Goal: Information Seeking & Learning: Compare options

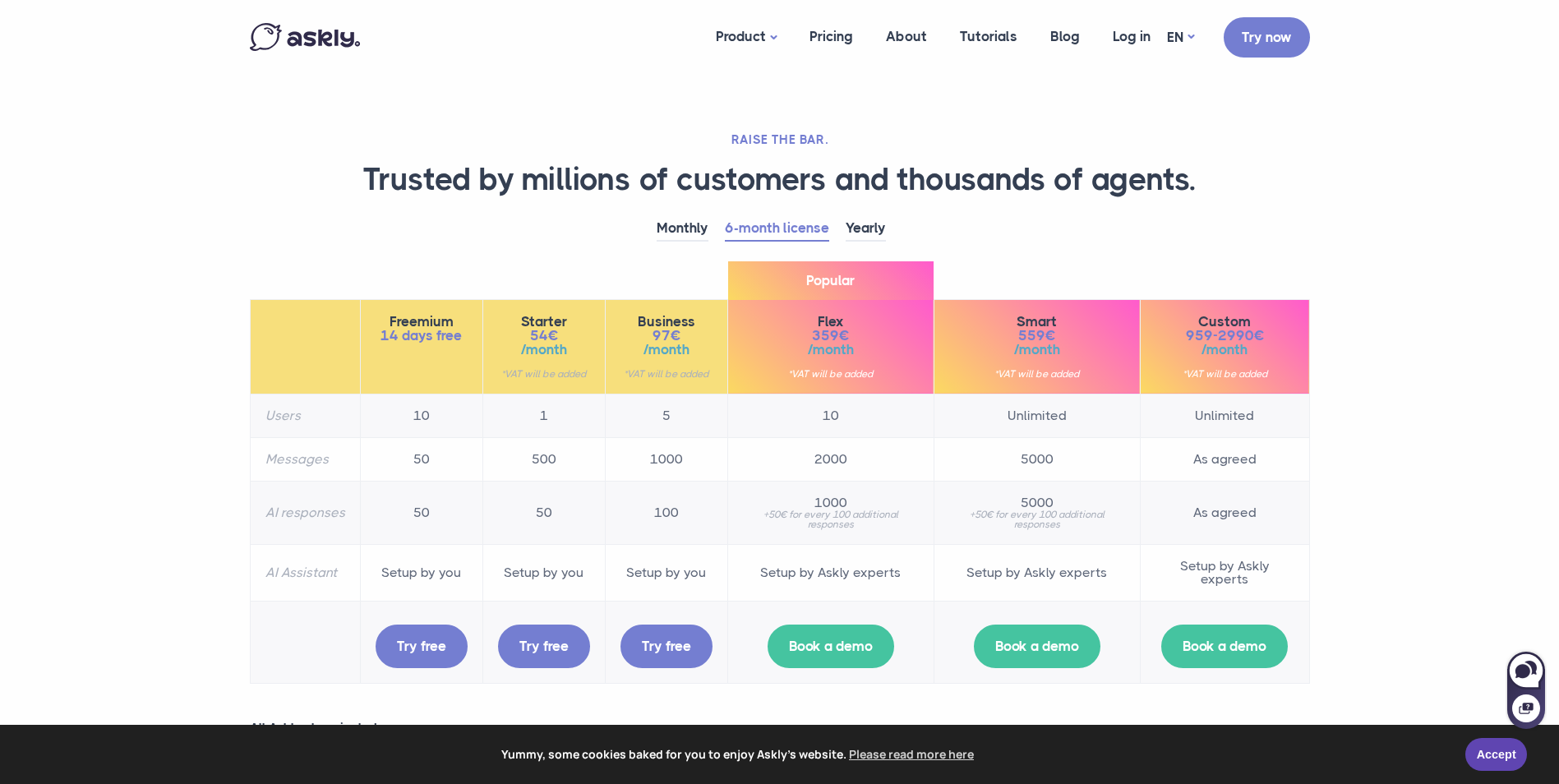
click at [545, 333] on span "54€" at bounding box center [543, 335] width 92 height 14
click at [684, 224] on link "Monthly" at bounding box center [682, 229] width 51 height 25
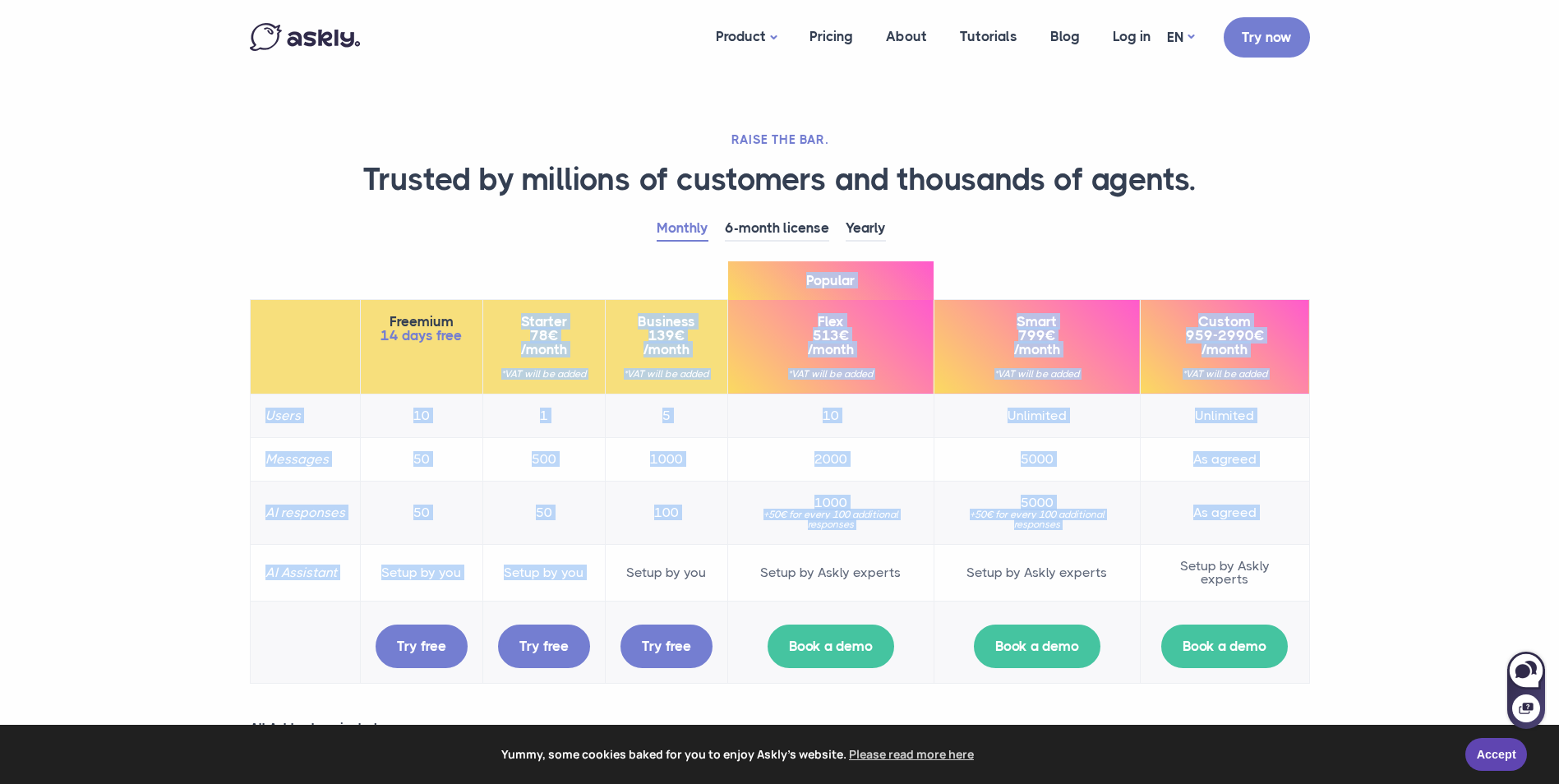
drag, startPoint x: 504, startPoint y: 323, endPoint x: 608, endPoint y: 569, distance: 267.1
click at [613, 569] on table "Freemium 14 days free Starter 78€ /month *VAT will be added Business 139€ /mont…" at bounding box center [780, 491] width 1060 height 385
drag, startPoint x: 608, startPoint y: 569, endPoint x: 579, endPoint y: 569, distance: 29.0
click at [579, 569] on td "Setup by you" at bounding box center [543, 572] width 122 height 56
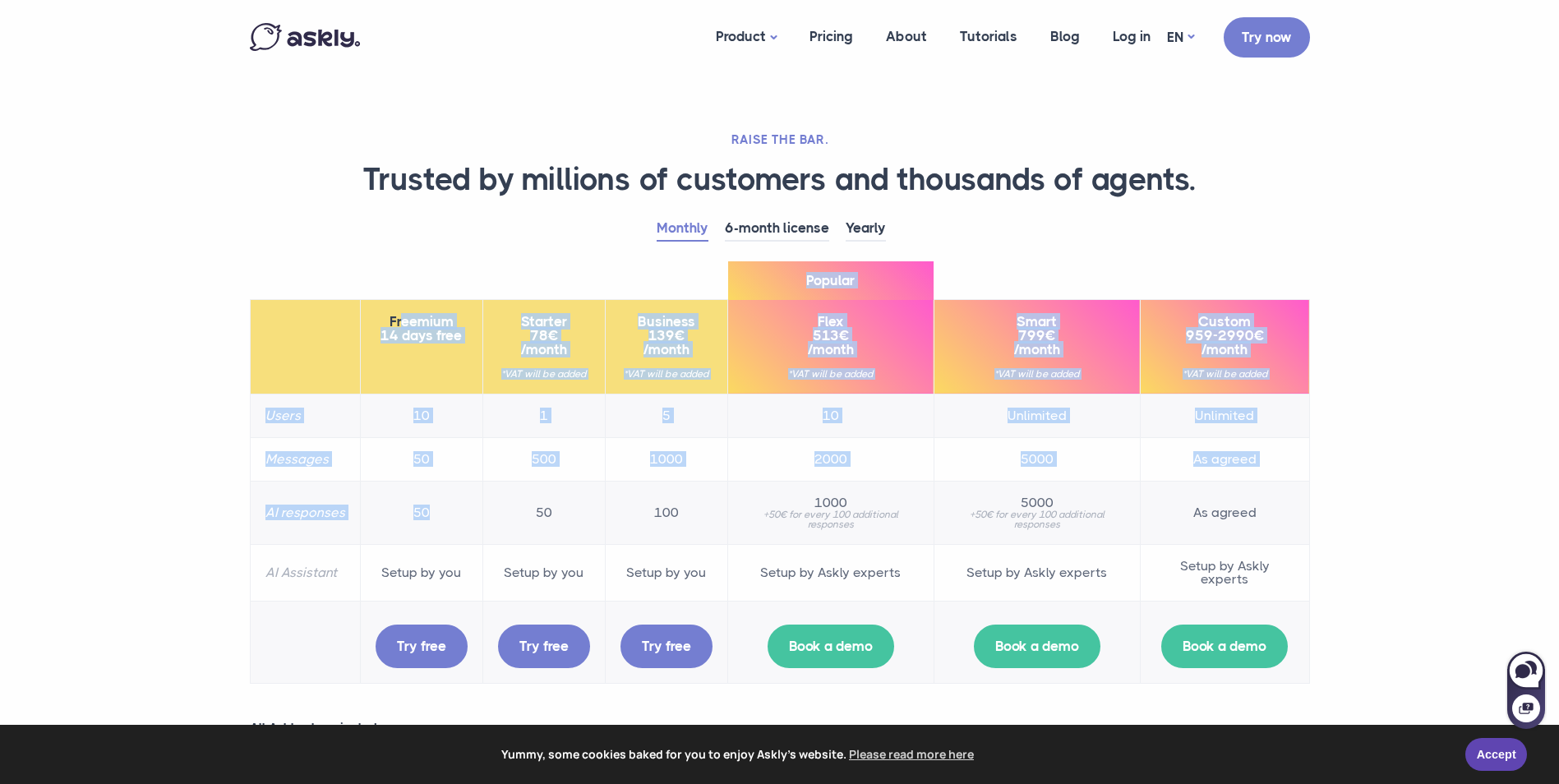
drag, startPoint x: 398, startPoint y: 318, endPoint x: 446, endPoint y: 512, distance: 199.8
click at [446, 512] on table "Freemium 14 days free Starter 78€ /month *VAT will be added Business 139€ /mont…" at bounding box center [780, 491] width 1060 height 385
click at [446, 512] on td "50" at bounding box center [420, 512] width 122 height 63
drag, startPoint x: 523, startPoint y: 312, endPoint x: 586, endPoint y: 514, distance: 211.6
click at [586, 514] on table "Freemium 14 days free Starter 78€ /month *VAT will be added Business 139€ /mont…" at bounding box center [780, 491] width 1060 height 385
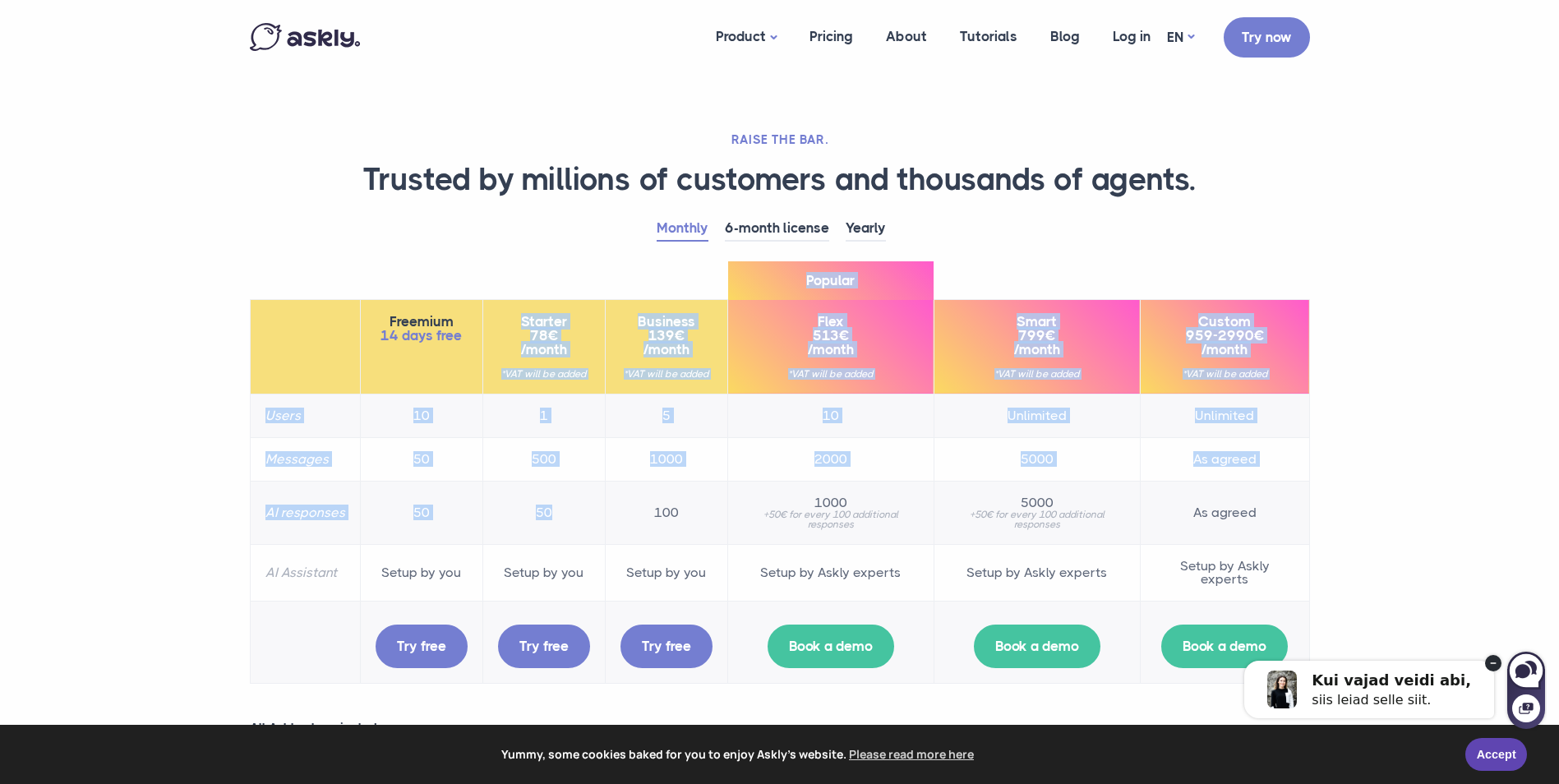
click at [586, 514] on td "50" at bounding box center [543, 512] width 122 height 63
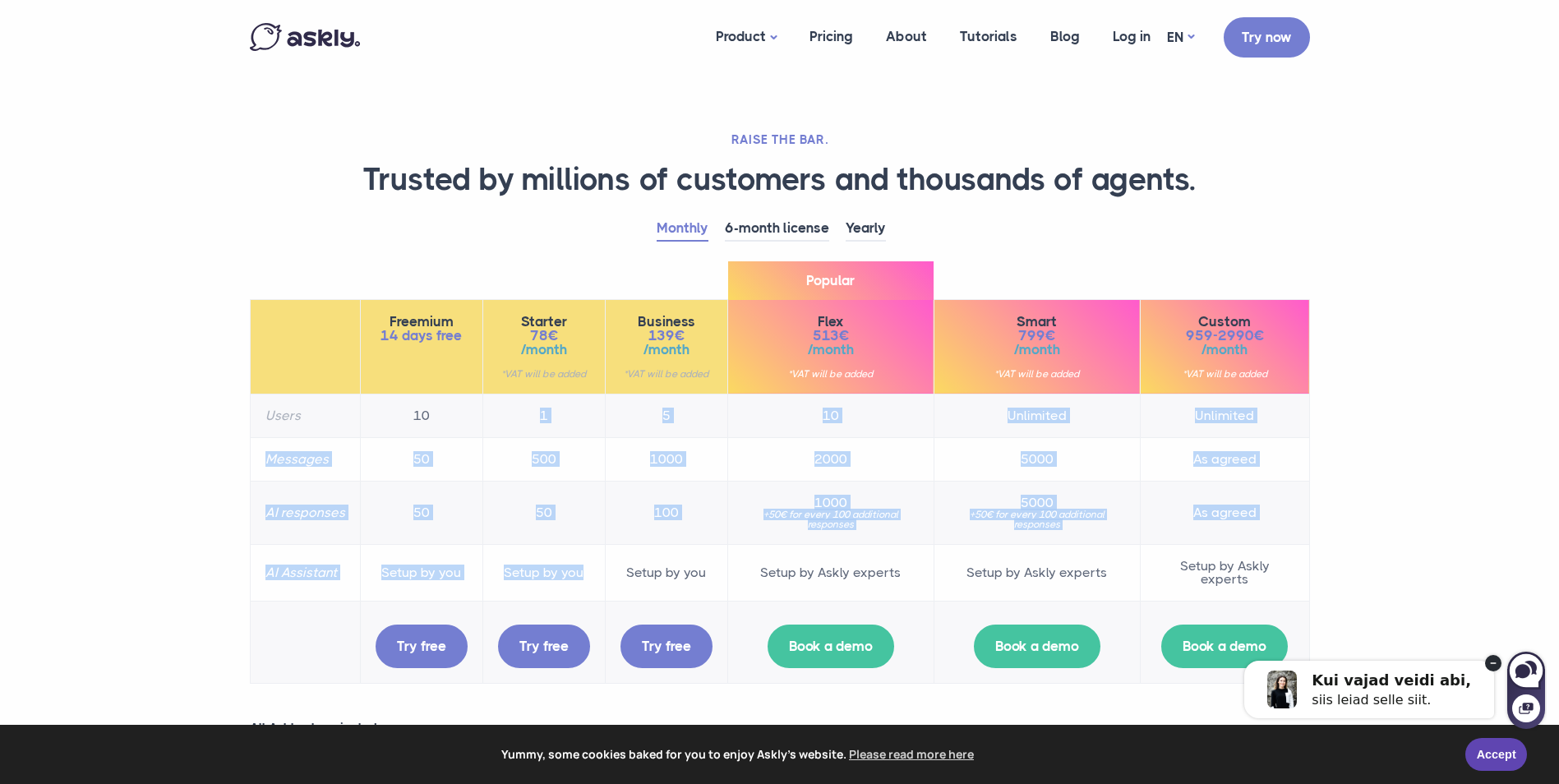
drag, startPoint x: 580, startPoint y: 570, endPoint x: 515, endPoint y: 397, distance: 184.8
click at [515, 397] on tbody "Users 10 1 5 10 Unlimited Unlimited Messages 50 500 1000 2000 5000 As agreed AI…" at bounding box center [780, 538] width 1060 height 290
drag, startPoint x: 515, startPoint y: 397, endPoint x: 509, endPoint y: 425, distance: 28.6
click at [509, 425] on td "1" at bounding box center [543, 415] width 122 height 44
drag, startPoint x: 509, startPoint y: 412, endPoint x: 587, endPoint y: 574, distance: 179.8
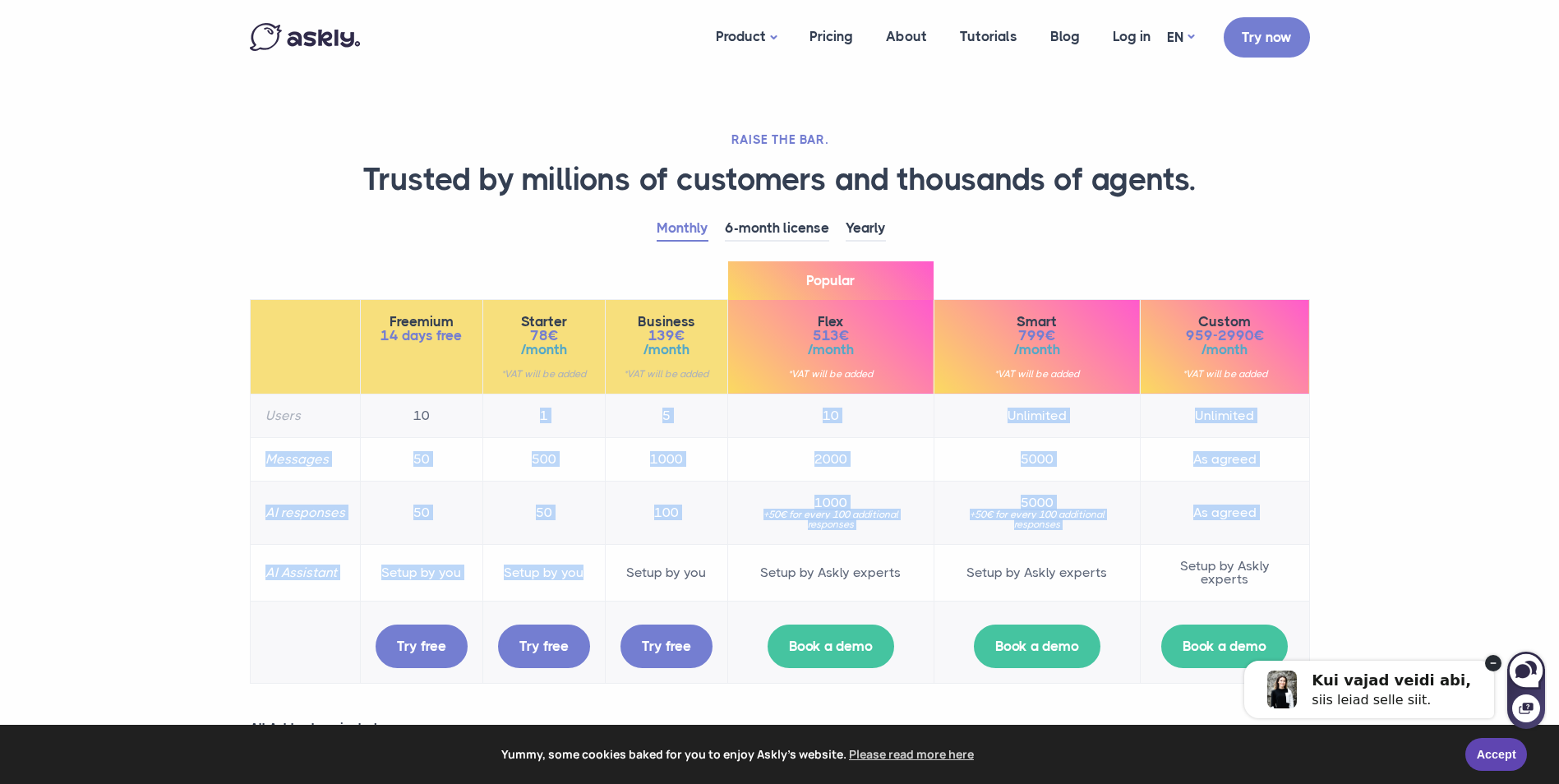
click at [587, 574] on tbody "Users 10 1 5 10 Unlimited Unlimited Messages 50 500 1000 2000 5000 As agreed AI…" at bounding box center [780, 538] width 1060 height 290
click at [581, 574] on td "Setup by you" at bounding box center [543, 572] width 122 height 56
drag, startPoint x: 589, startPoint y: 570, endPoint x: 521, endPoint y: 531, distance: 78.4
click at [521, 531] on tbody "Users 10 1 5 10 Unlimited Unlimited Messages 50 500 1000 2000 5000 As agreed AI…" at bounding box center [780, 538] width 1060 height 290
click at [521, 531] on td "50" at bounding box center [543, 512] width 122 height 63
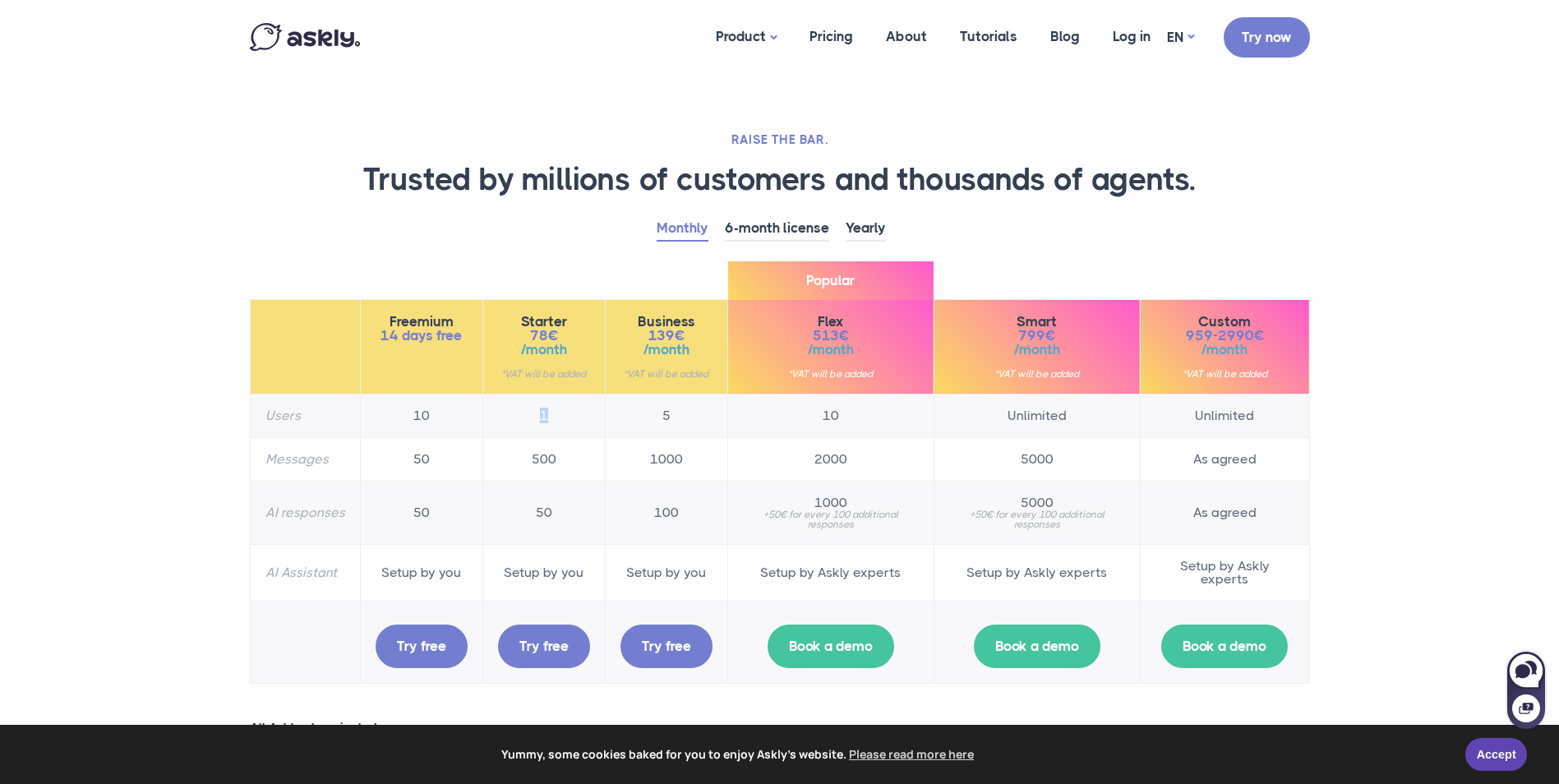
drag, startPoint x: 561, startPoint y: 413, endPoint x: 528, endPoint y: 414, distance: 33.0
click at [528, 414] on td "1" at bounding box center [543, 415] width 122 height 44
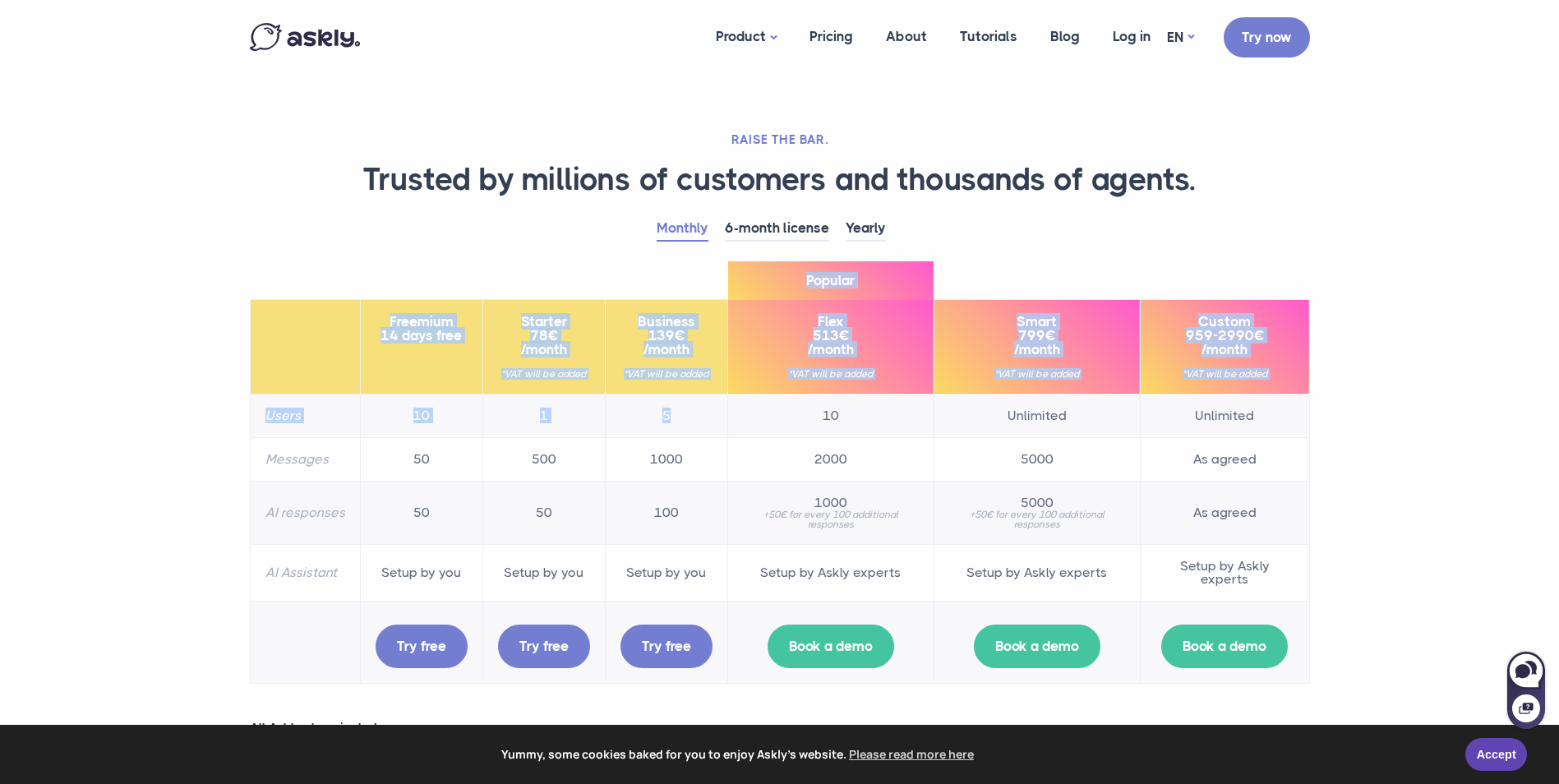
drag, startPoint x: 389, startPoint y: 321, endPoint x: 687, endPoint y: 408, distance: 310.4
click at [687, 408] on table "Freemium 14 days free Starter 78€ /month *VAT will be added Business 139€ /mont…" at bounding box center [780, 491] width 1060 height 385
drag, startPoint x: 687, startPoint y: 408, endPoint x: 671, endPoint y: 410, distance: 16.1
click at [671, 410] on td "5" at bounding box center [665, 415] width 122 height 44
drag, startPoint x: 643, startPoint y: 330, endPoint x: 686, endPoint y: 418, distance: 97.9
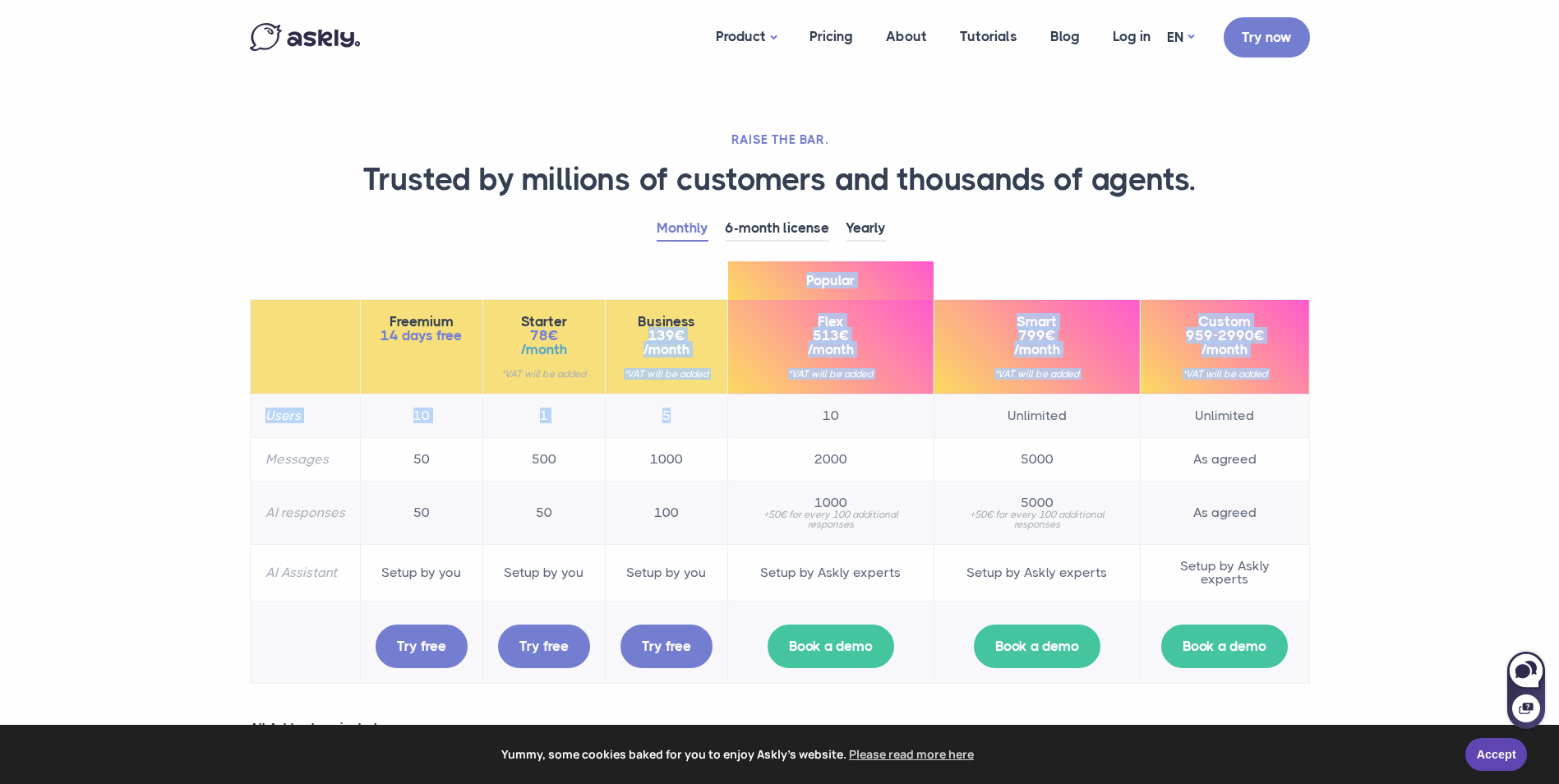
click at [686, 418] on table "Freemium 14 days free Starter 78€ /month *VAT will be added Business 139€ /mont…" at bounding box center [780, 491] width 1060 height 385
click at [686, 419] on td "5" at bounding box center [665, 415] width 122 height 44
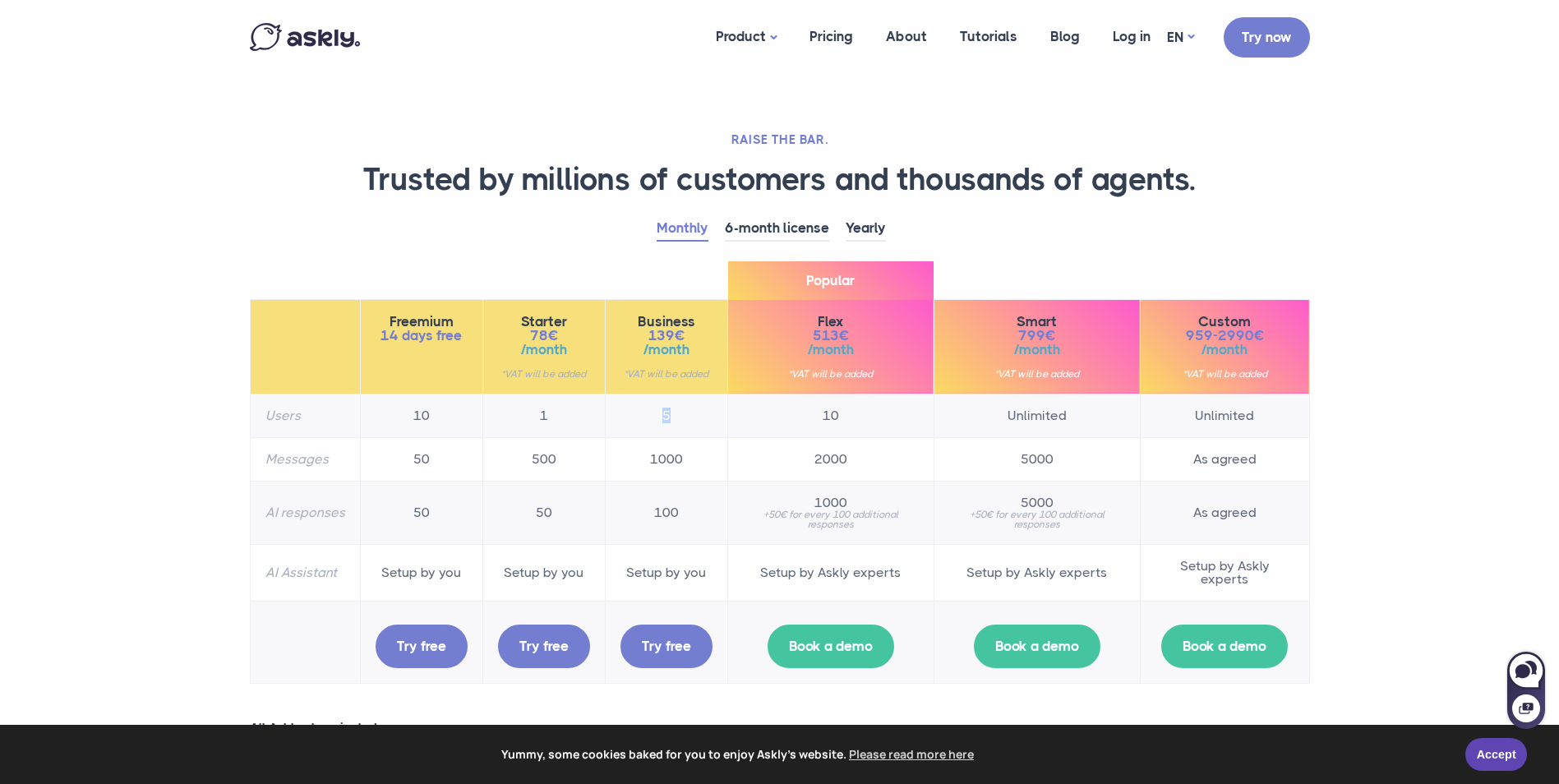
drag, startPoint x: 693, startPoint y: 412, endPoint x: 646, endPoint y: 413, distance: 47.0
click at [646, 413] on td "5" at bounding box center [665, 415] width 122 height 44
drag, startPoint x: 646, startPoint y: 413, endPoint x: 718, endPoint y: 413, distance: 72.0
click at [718, 413] on td "5" at bounding box center [665, 415] width 122 height 44
drag, startPoint x: 684, startPoint y: 414, endPoint x: 645, endPoint y: 415, distance: 39.0
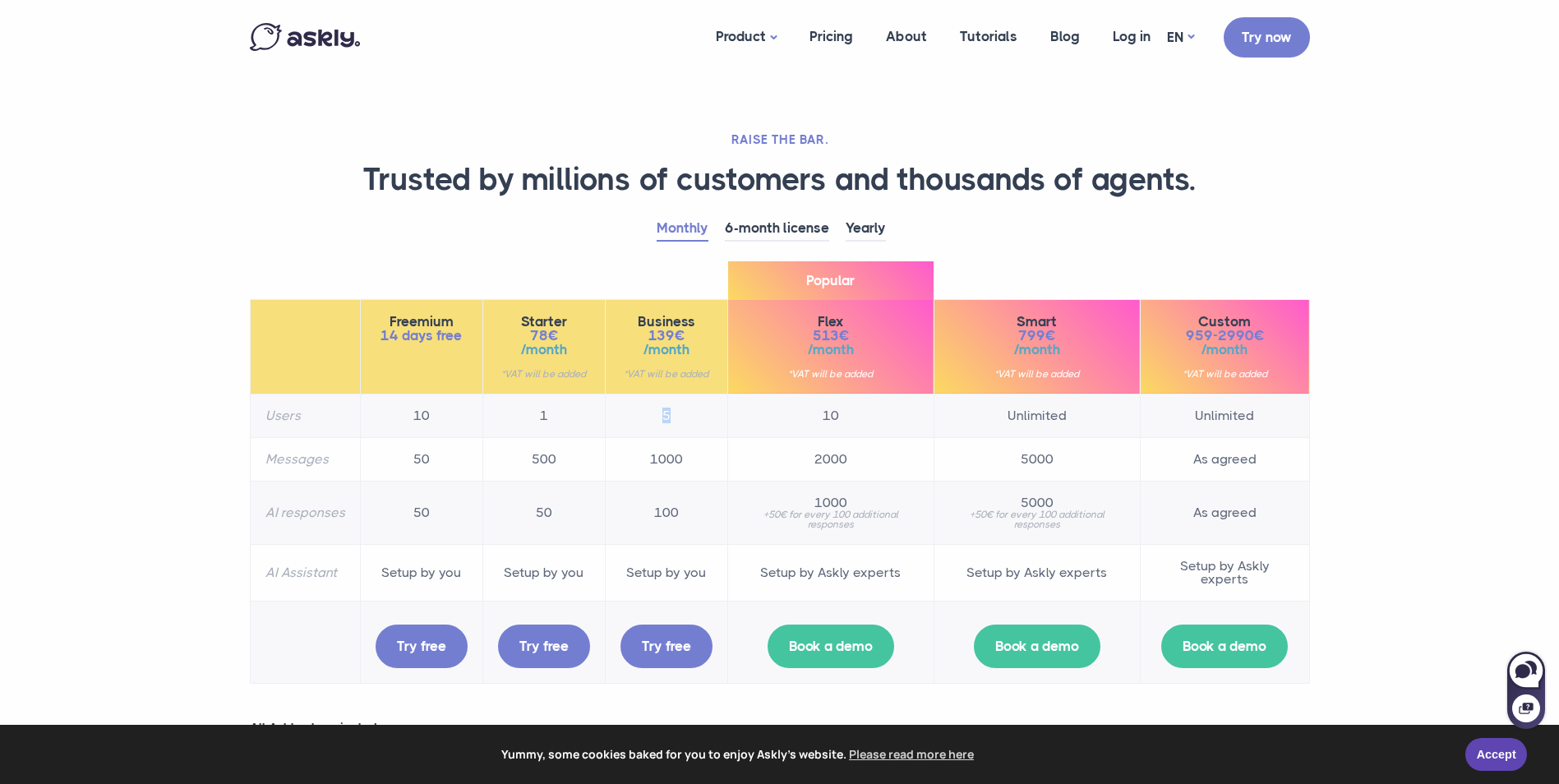
click at [645, 415] on td "5" at bounding box center [665, 415] width 122 height 44
drag, startPoint x: 645, startPoint y: 415, endPoint x: 615, endPoint y: 443, distance: 41.0
click at [615, 443] on td "1000" at bounding box center [665, 459] width 122 height 44
drag, startPoint x: 562, startPoint y: 419, endPoint x: 725, endPoint y: 413, distance: 163.1
click at [725, 413] on tr "Users 10 1 5 10 Unlimited Unlimited" at bounding box center [780, 415] width 1060 height 44
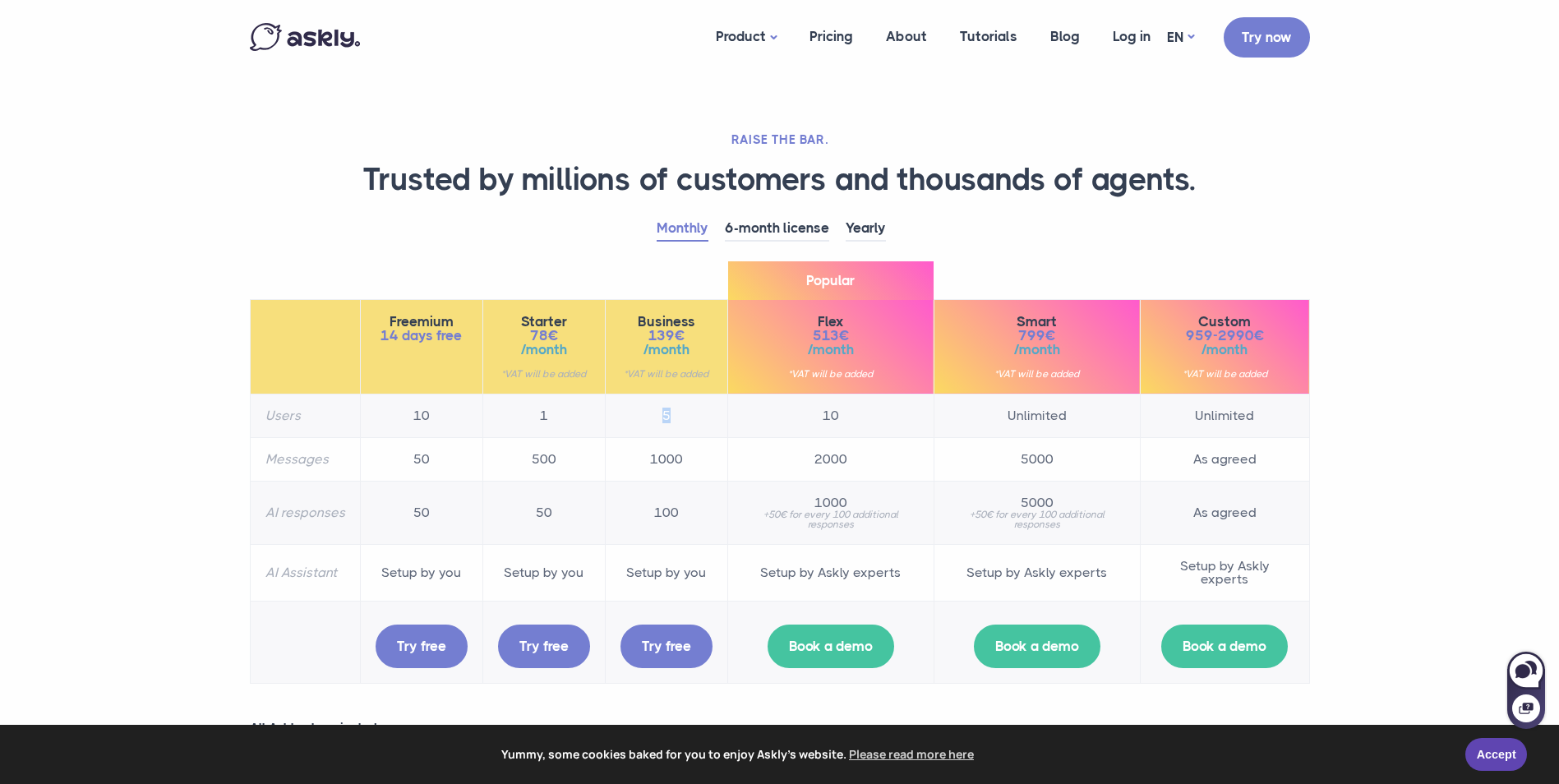
drag, startPoint x: 725, startPoint y: 413, endPoint x: 672, endPoint y: 418, distance: 53.2
click at [672, 418] on td "5" at bounding box center [665, 415] width 122 height 44
click at [756, 226] on link "6-month license" at bounding box center [777, 229] width 104 height 25
click at [691, 235] on link "Monthly" at bounding box center [682, 229] width 51 height 25
click at [755, 235] on link "6-month license" at bounding box center [777, 229] width 104 height 25
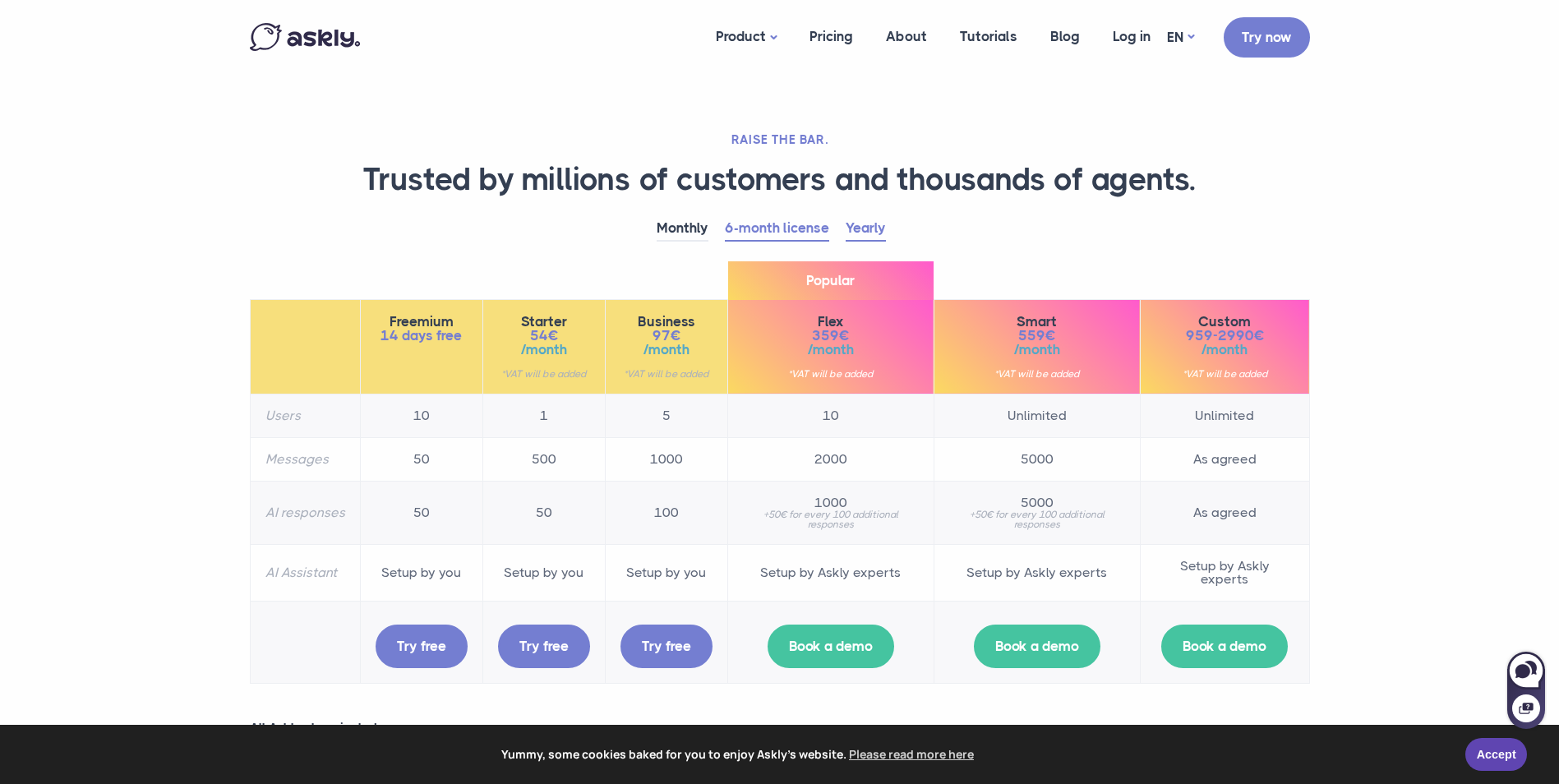
click at [880, 232] on link "Yearly" at bounding box center [866, 229] width 40 height 25
click at [766, 222] on link "6-month license" at bounding box center [777, 229] width 104 height 25
click at [864, 223] on link "Yearly" at bounding box center [866, 229] width 40 height 25
click at [778, 226] on link "6-month license" at bounding box center [777, 229] width 104 height 25
click at [679, 231] on link "Monthly" at bounding box center [682, 229] width 51 height 25
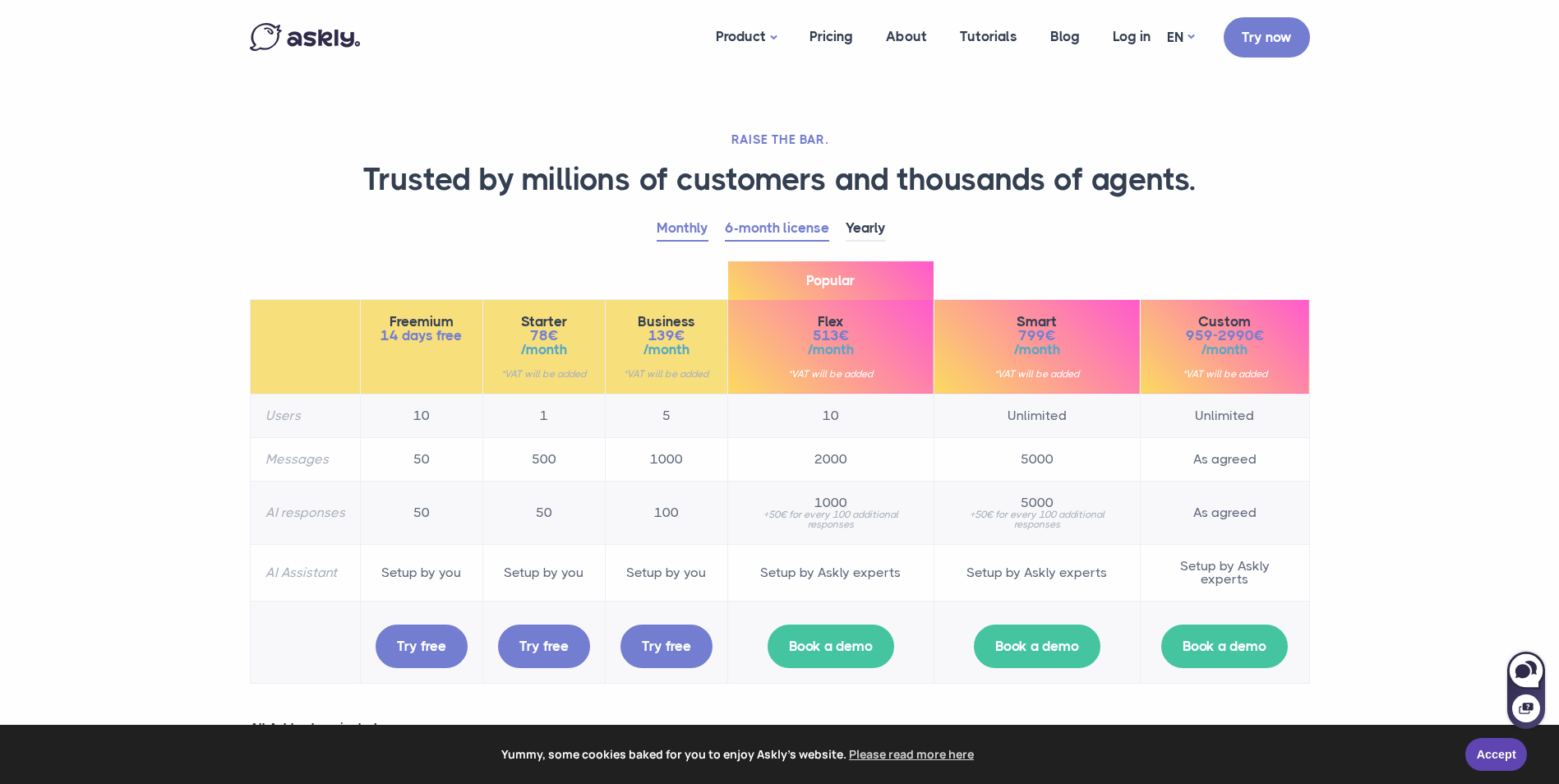
click at [790, 231] on link "6-month license" at bounding box center [777, 229] width 104 height 25
click at [702, 211] on div "RAISE THE BAR. Trusted by millions of customers and thousands of agents. Monthl…" at bounding box center [780, 652] width 1085 height 1041
click at [689, 235] on link "Monthly" at bounding box center [682, 229] width 51 height 25
click at [777, 221] on link "6-month license" at bounding box center [777, 229] width 104 height 25
click at [680, 227] on link "Monthly" at bounding box center [682, 229] width 51 height 25
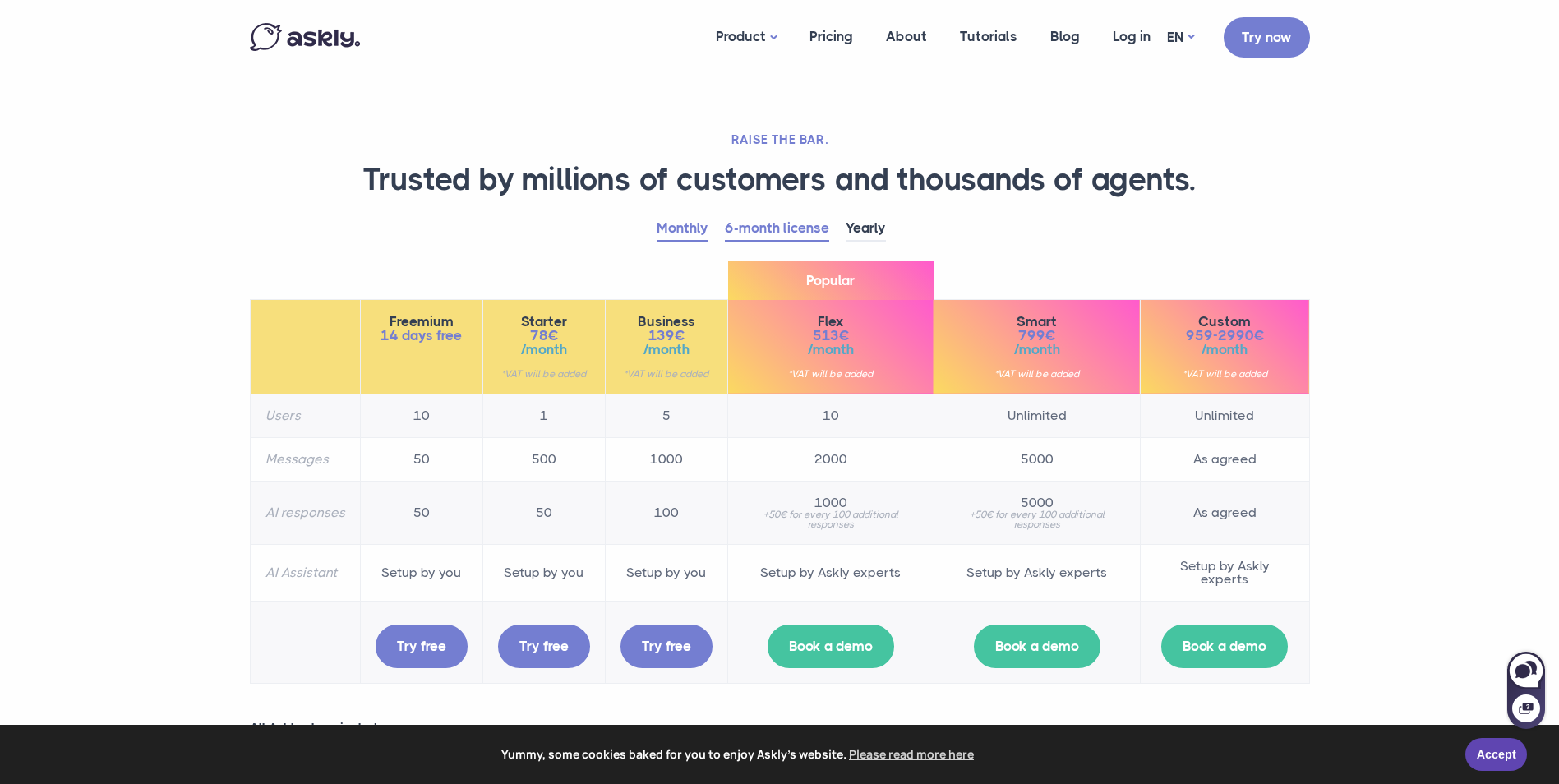
click at [804, 227] on link "6-month license" at bounding box center [777, 229] width 104 height 25
drag, startPoint x: 554, startPoint y: 338, endPoint x: 593, endPoint y: 333, distance: 39.3
click at [593, 333] on th "Starter 54€ /month *VAT will be added" at bounding box center [543, 346] width 122 height 94
drag, startPoint x: 593, startPoint y: 333, endPoint x: 558, endPoint y: 334, distance: 35.0
click at [558, 334] on span "54€" at bounding box center [543, 335] width 92 height 14
